Goal: Task Accomplishment & Management: Use online tool/utility

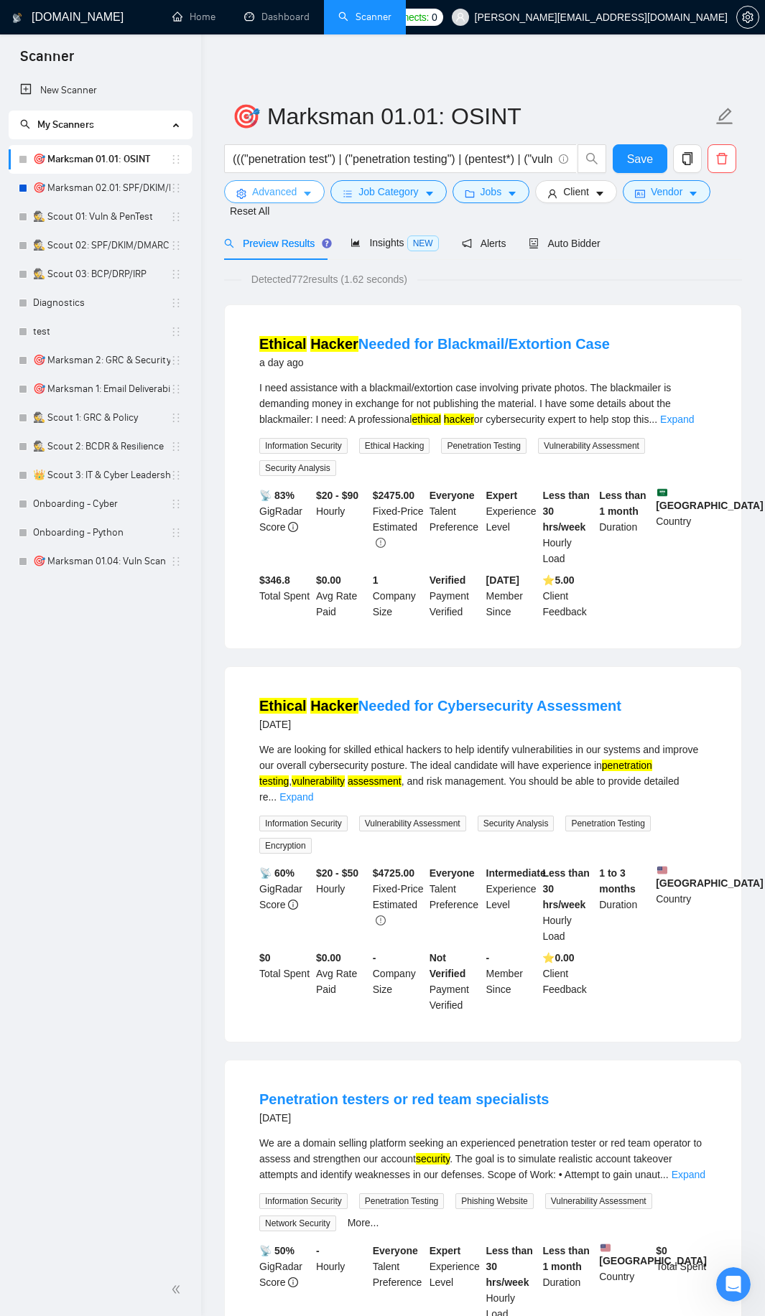
click at [266, 186] on span "Advanced" at bounding box center [274, 192] width 45 height 16
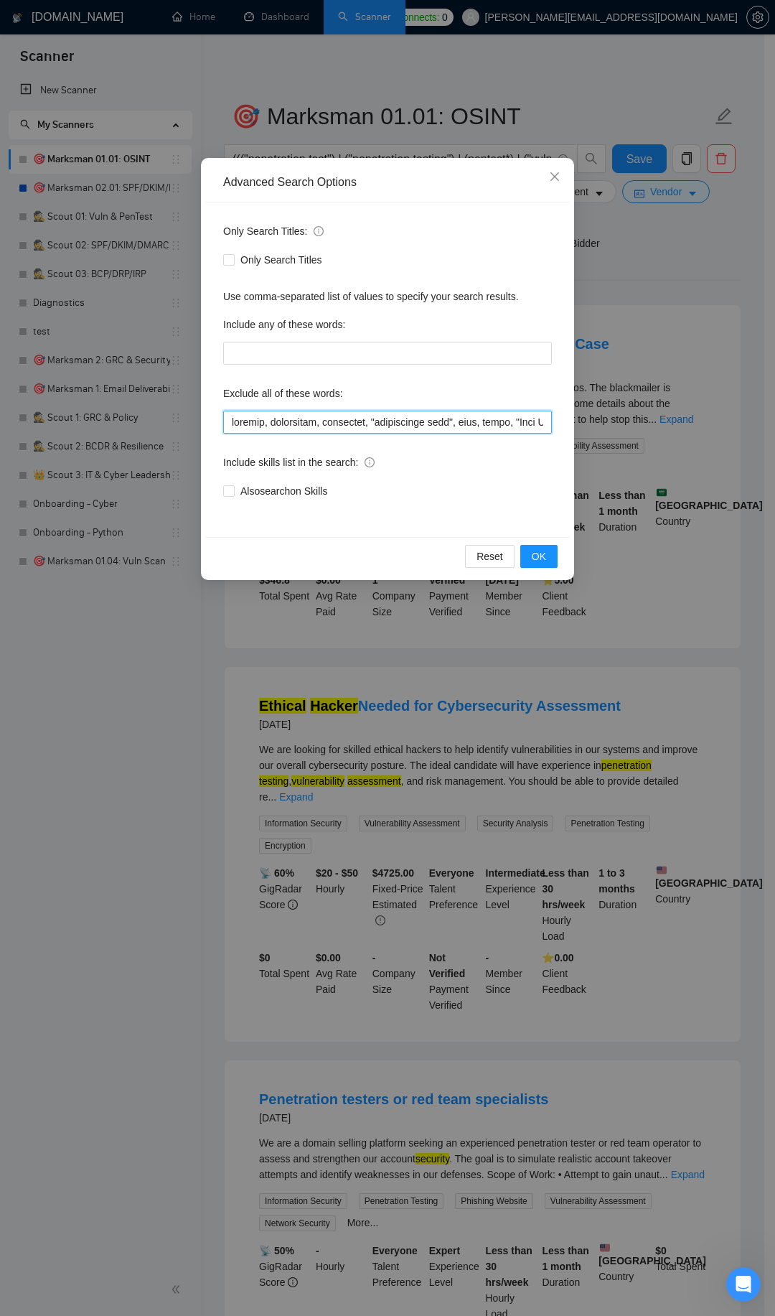
click at [313, 425] on input "text" at bounding box center [387, 422] width 329 height 23
click at [318, 426] on input "text" at bounding box center [387, 422] width 329 height 23
paste input "ManyChat, CRM, sales, Pipedrive, IVR, "voice bot", chatbot, Twilio, "Landing Pa…"
type input "pentest, pentesting, pentester, "penetration test", scan, audit, "Kali Linux", …"
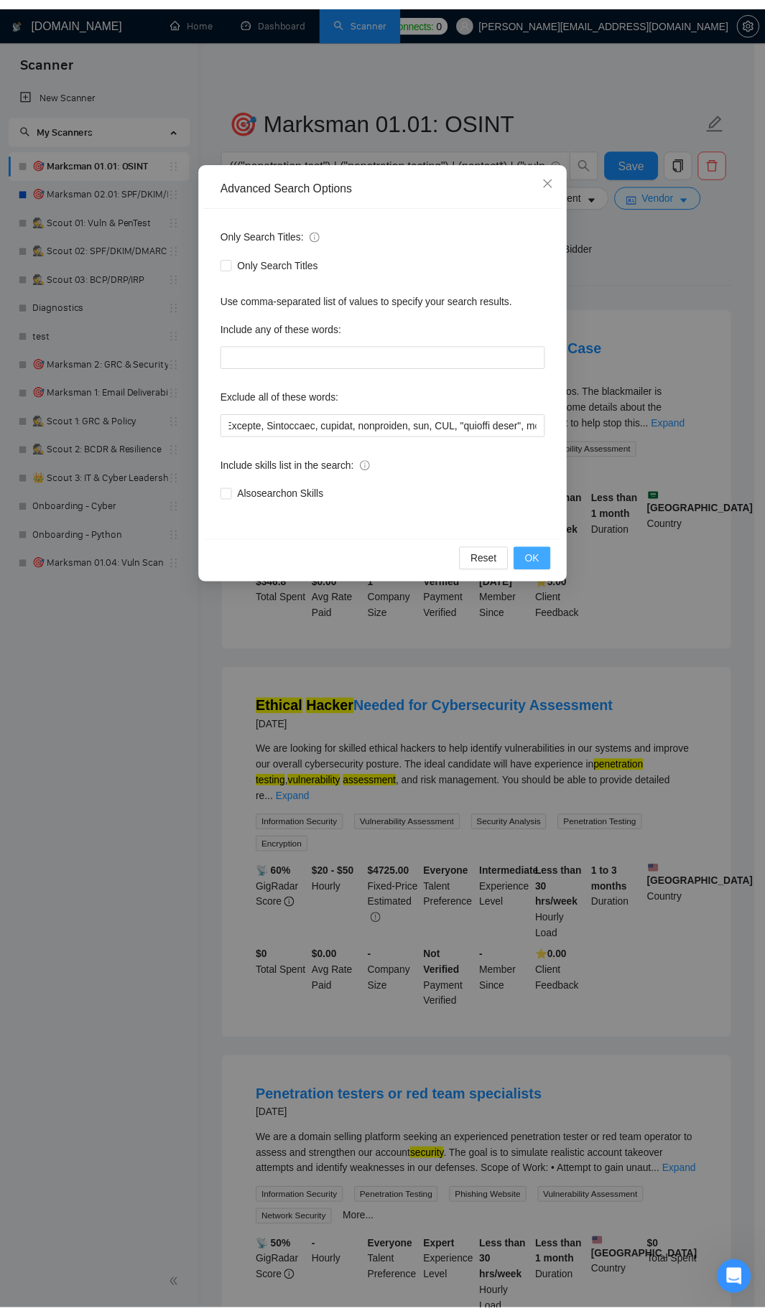
scroll to position [0, 0]
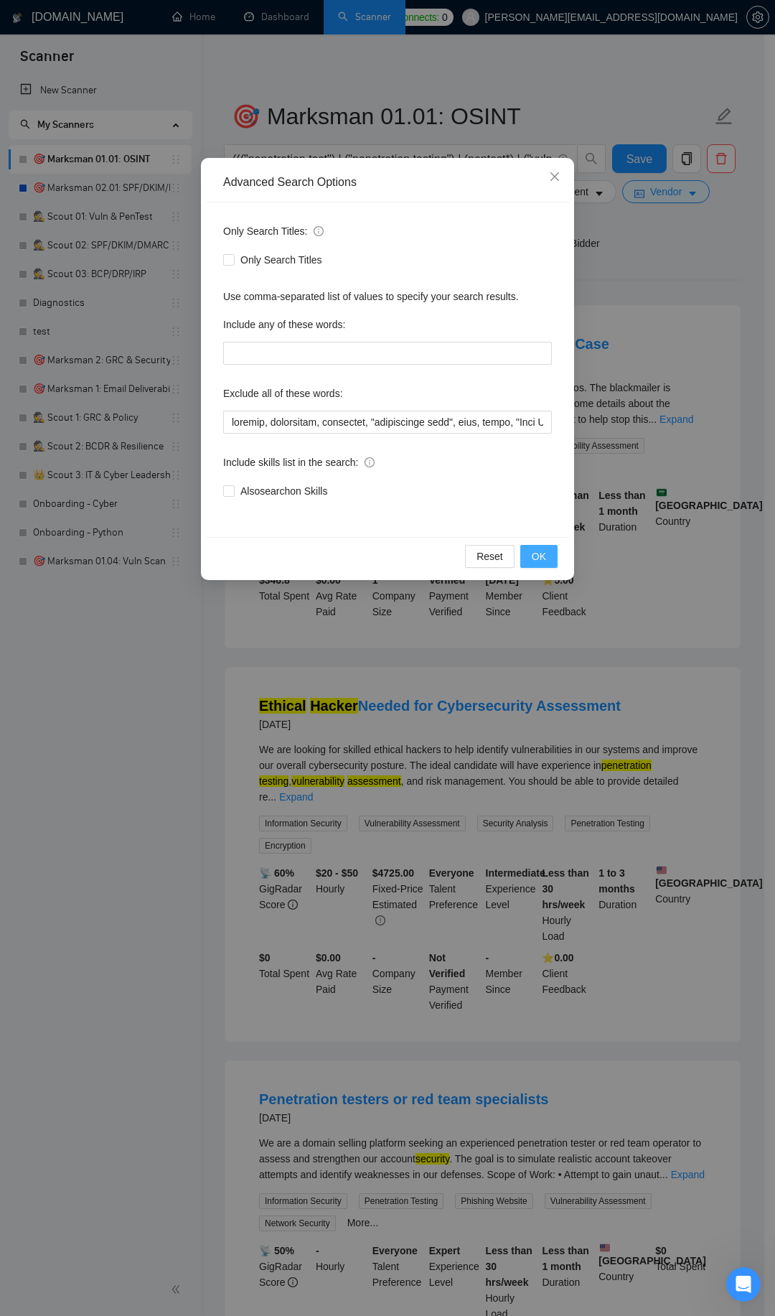
click at [531, 549] on button "OK" at bounding box center [539, 556] width 37 height 23
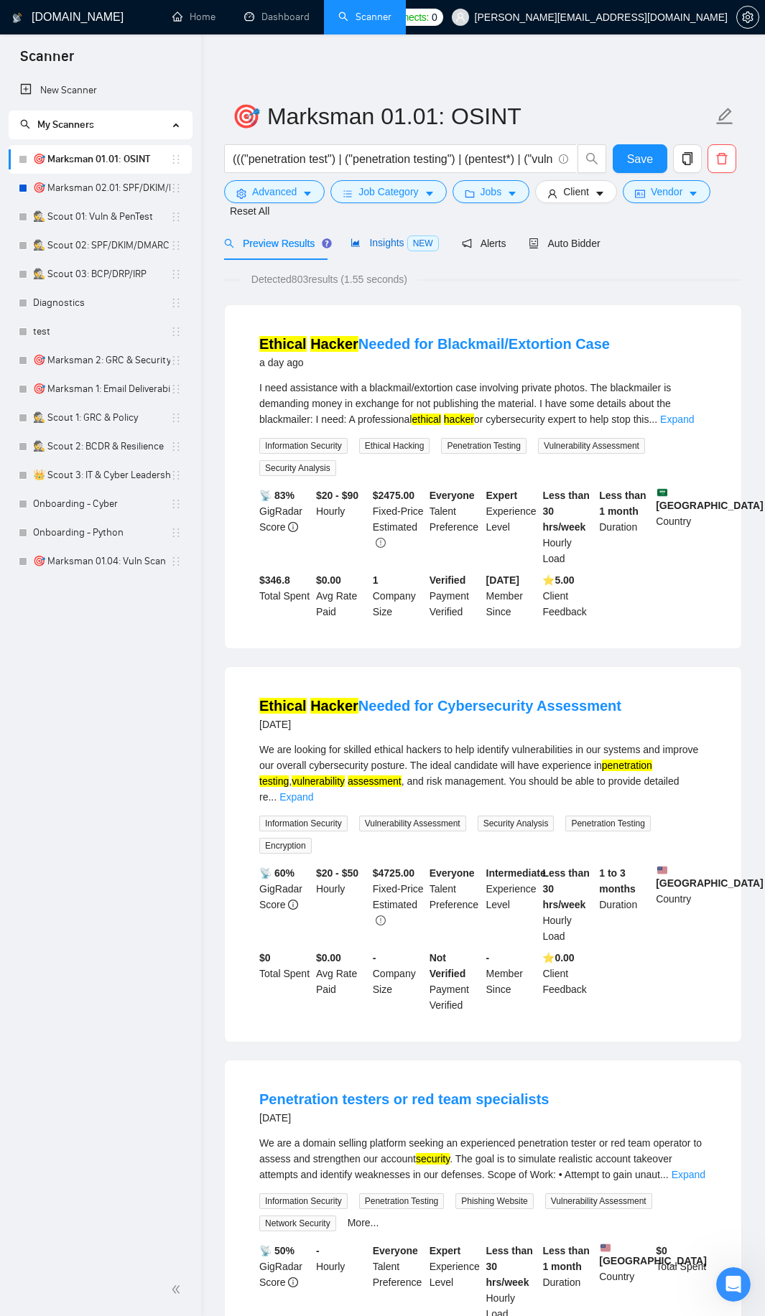
click at [387, 248] on span "Insights NEW" at bounding box center [394, 242] width 88 height 11
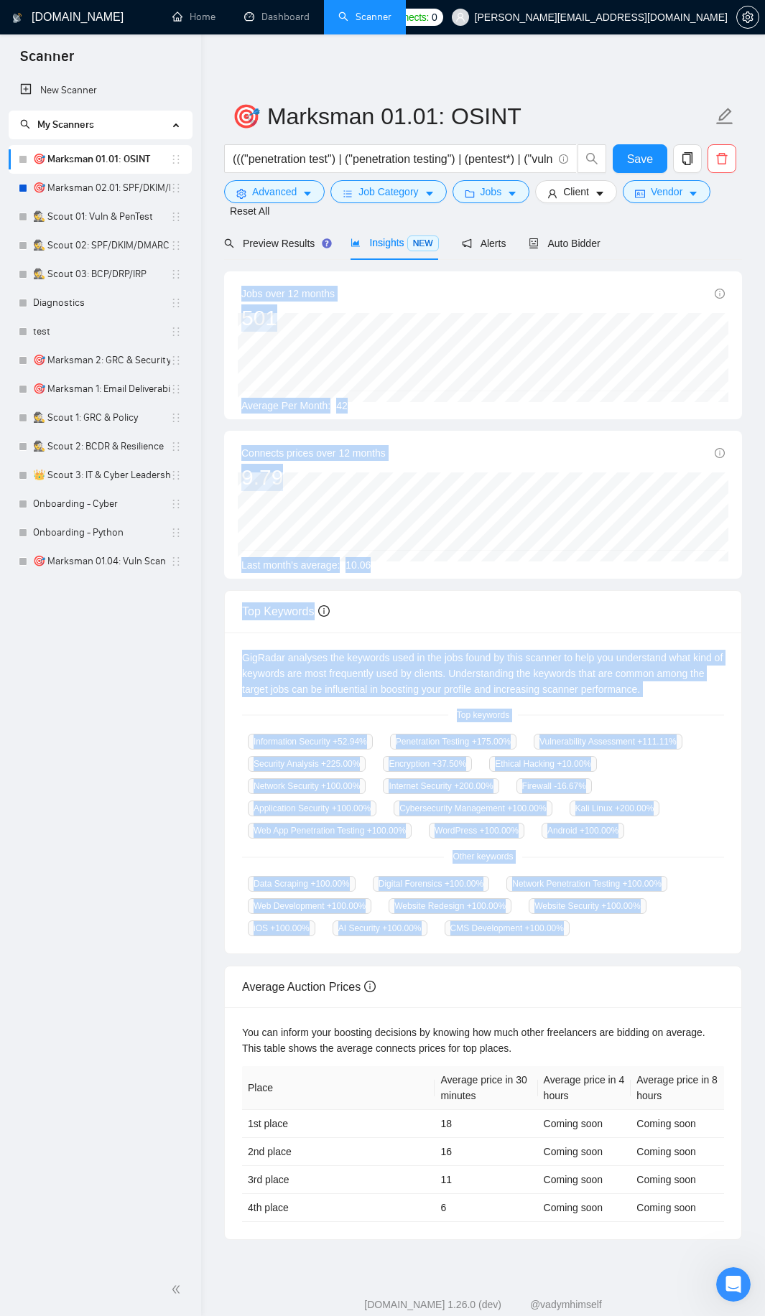
drag, startPoint x: 238, startPoint y: 290, endPoint x: 592, endPoint y: 933, distance: 733.6
click at [592, 933] on div "Jobs over 12 months 501 [DATE] 55 Average Per Month: 42 Connects prices over 12…" at bounding box center [483, 755] width 518 height 969
copy div "Jobs over 12 months 501 [DATE] 55 Average Per Month: 42 Connects prices over 12…"
click at [485, 180] on button "Jobs" at bounding box center [491, 191] width 78 height 23
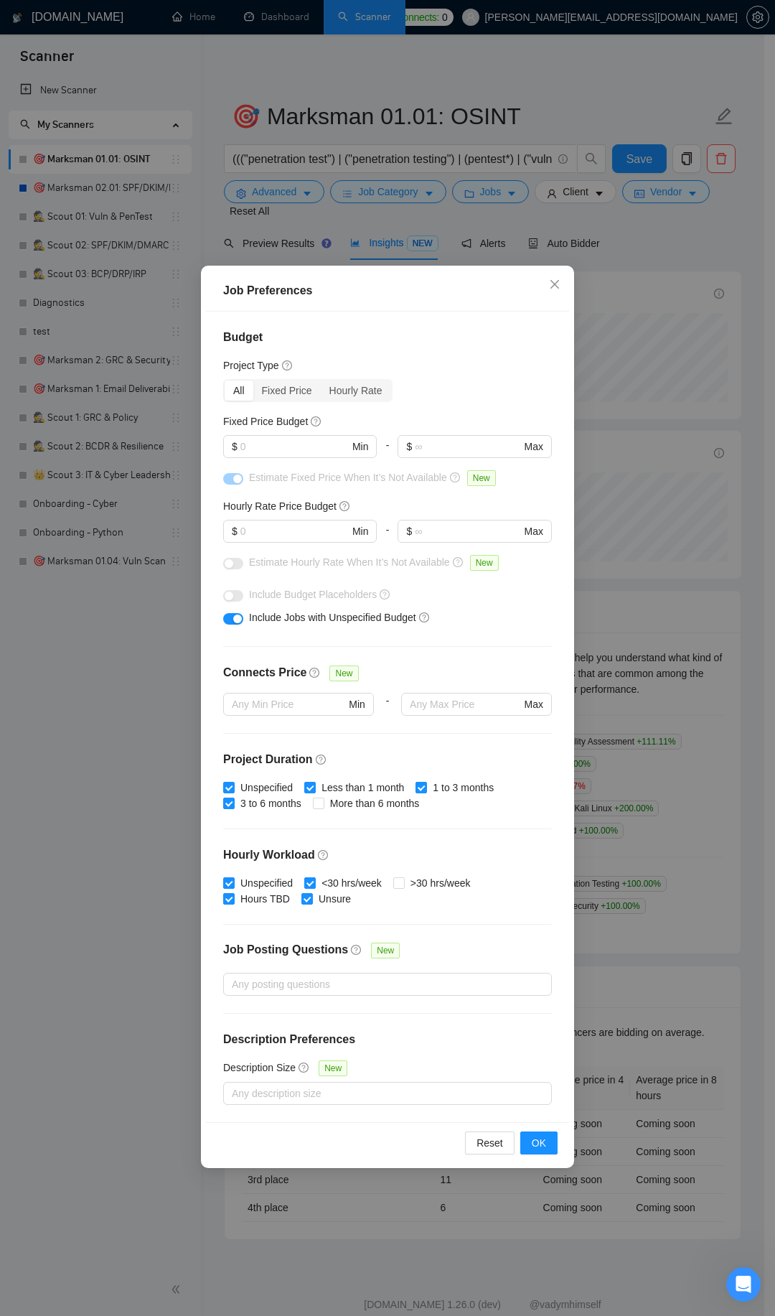
click at [485, 184] on div "Job Preferences Budget Project Type All Fixed Price Hourly Rate Fixed Price Bud…" at bounding box center [387, 658] width 775 height 1316
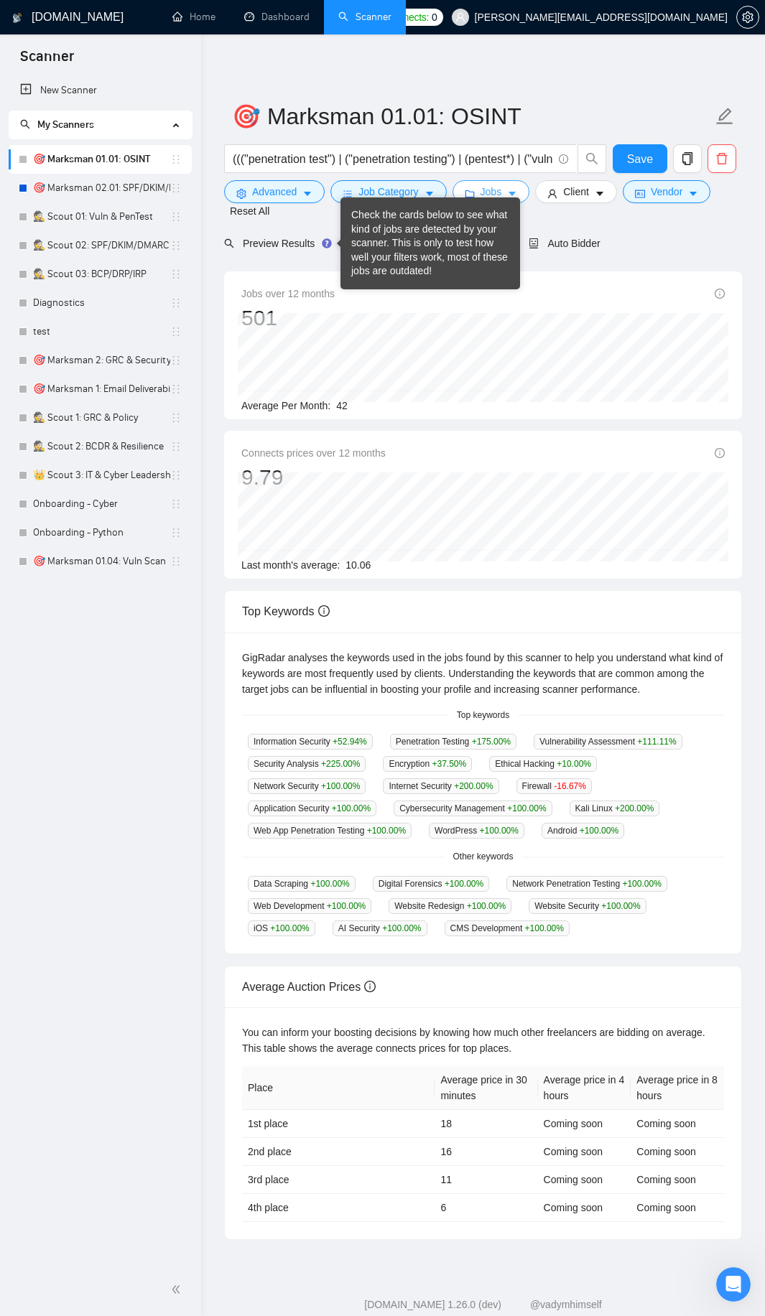
click at [492, 191] on span "Jobs" at bounding box center [491, 192] width 22 height 16
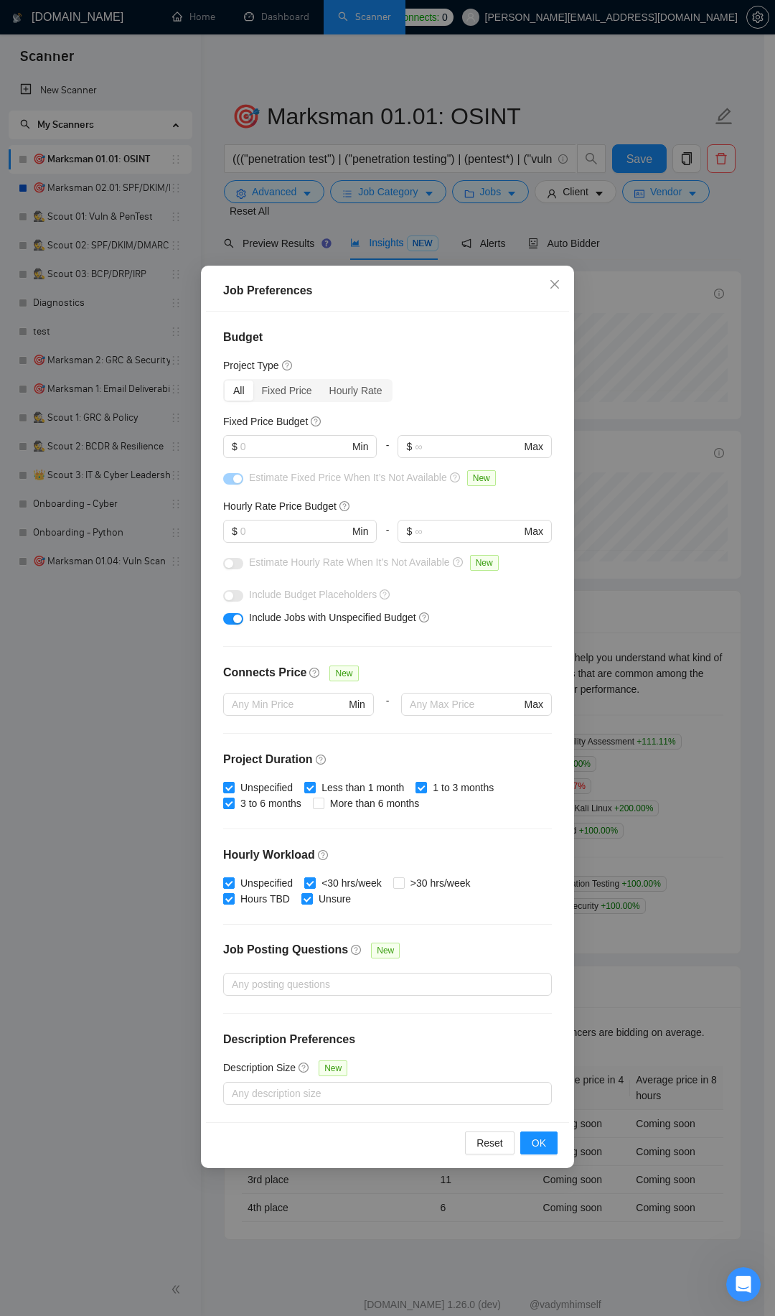
click at [739, 554] on div "Job Preferences Budget Project Type All Fixed Price Hourly Rate Fixed Price Bud…" at bounding box center [387, 658] width 775 height 1316
